Goal: Task Accomplishment & Management: Manage account settings

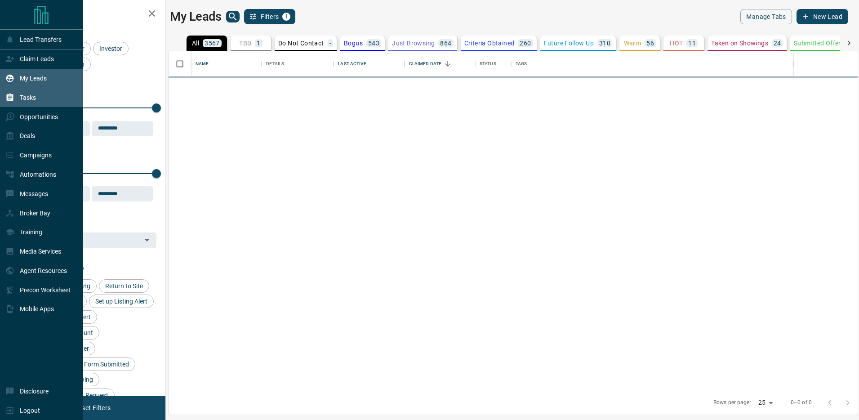
scroll to position [339, 689]
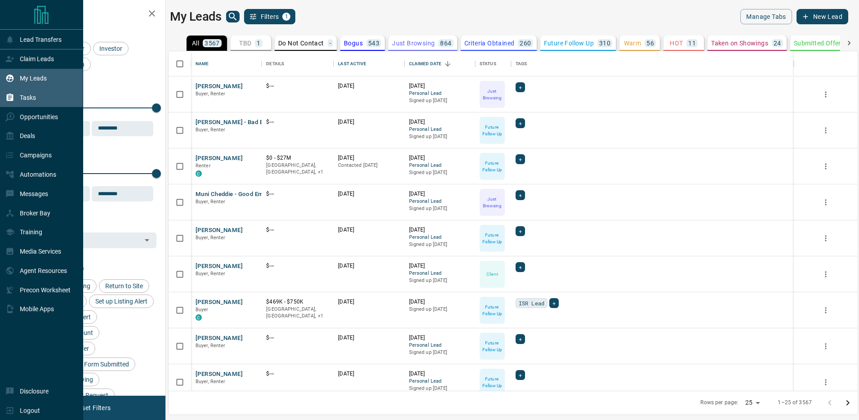
click at [17, 94] on div "Tasks" at bounding box center [20, 97] width 31 height 15
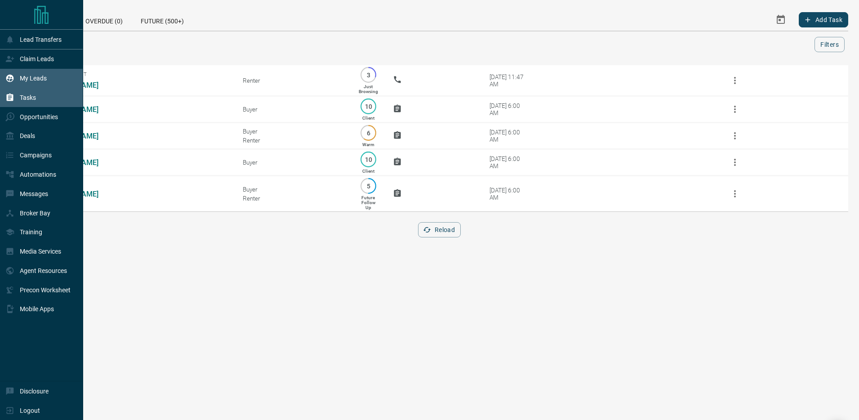
click at [37, 77] on p "My Leads" at bounding box center [33, 78] width 27 height 7
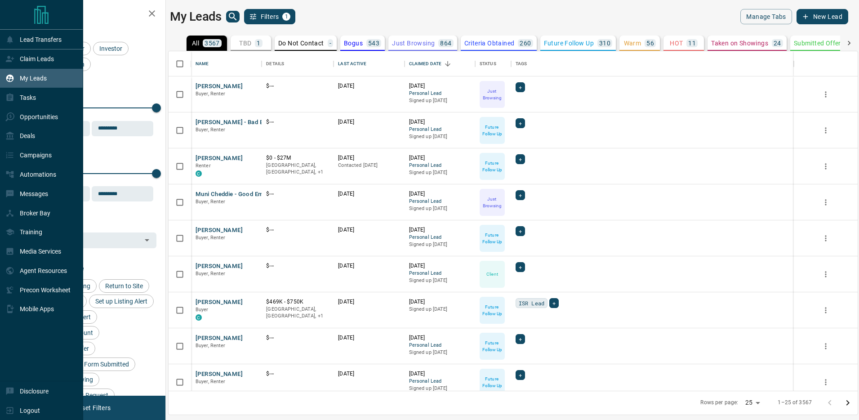
scroll to position [339, 689]
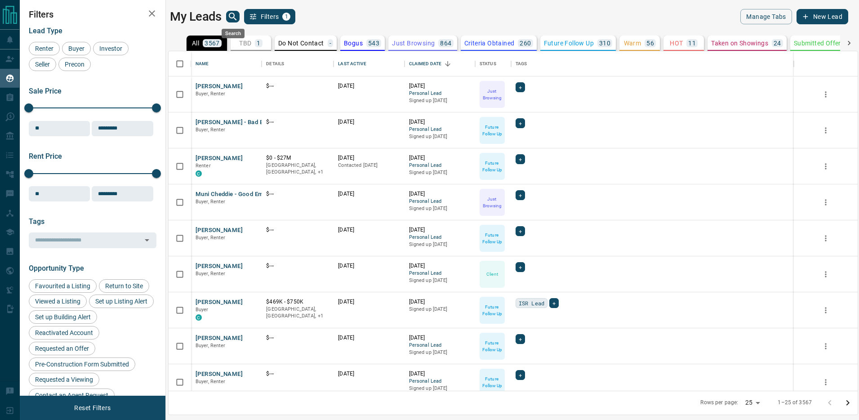
click at [233, 14] on icon "search button" at bounding box center [233, 17] width 8 height 8
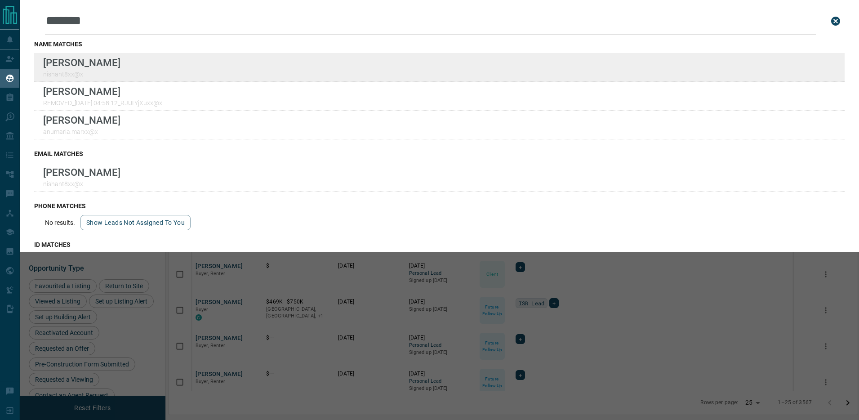
type input "*******"
click at [0, 0] on div "Lead Transfers Claim Leads My Leads Tasks Opportunities Deals Campaigns Automat…" at bounding box center [429, 204] width 859 height 408
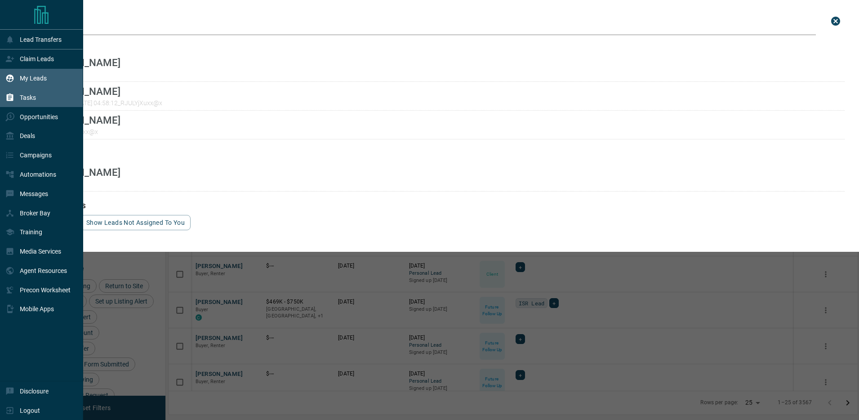
click at [15, 93] on div "Tasks" at bounding box center [20, 97] width 31 height 15
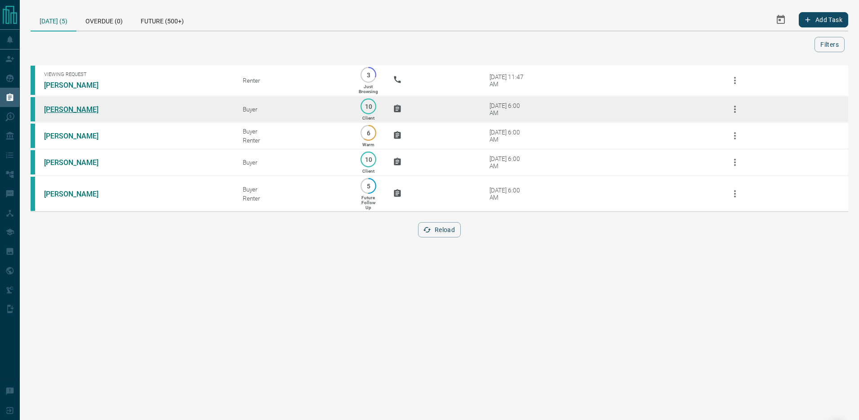
click at [59, 108] on link "[PERSON_NAME]" at bounding box center [77, 109] width 67 height 9
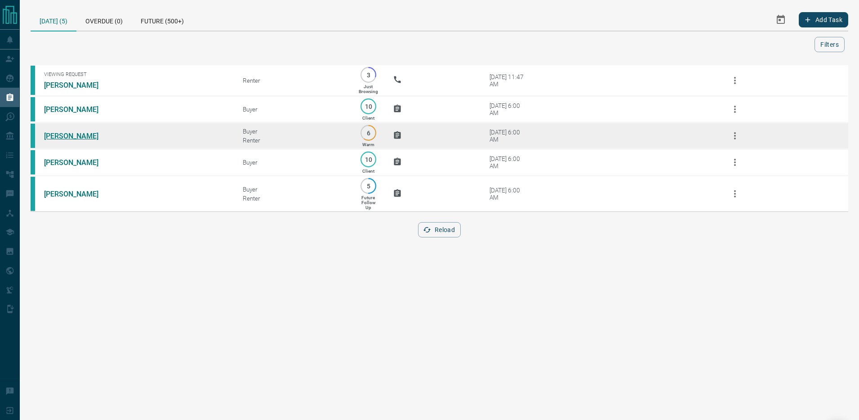
click at [69, 136] on link "[PERSON_NAME]" at bounding box center [77, 136] width 67 height 9
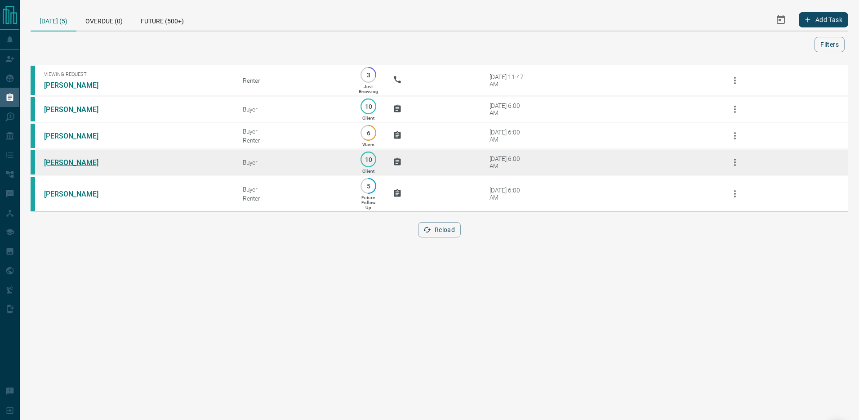
click at [76, 163] on link "[PERSON_NAME]" at bounding box center [77, 162] width 67 height 9
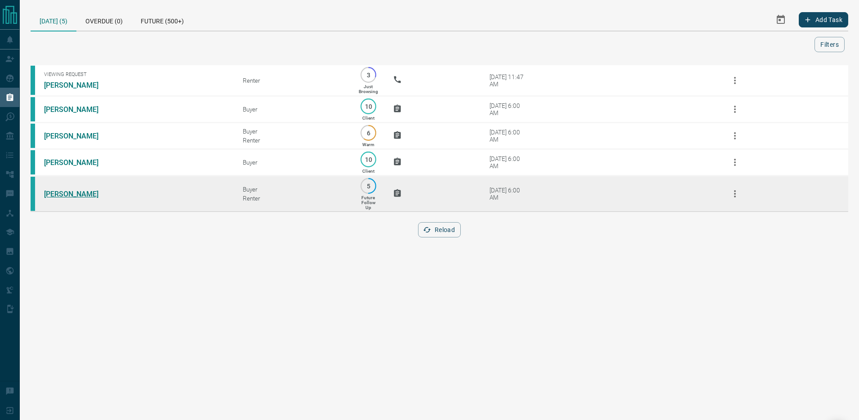
click at [70, 193] on link "[PERSON_NAME]" at bounding box center [77, 194] width 67 height 9
